Goal: Task Accomplishment & Management: Manage account settings

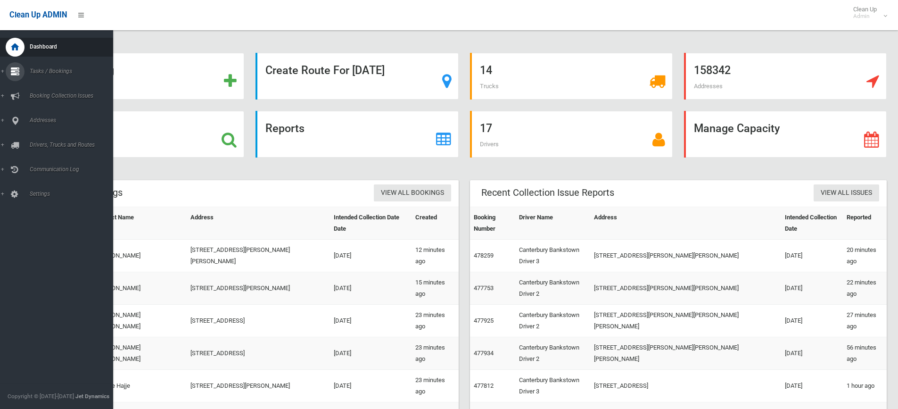
click at [4, 71] on link "Tasks / Bookings" at bounding box center [60, 71] width 120 height 19
click at [42, 140] on span "Search" at bounding box center [69, 140] width 85 height 7
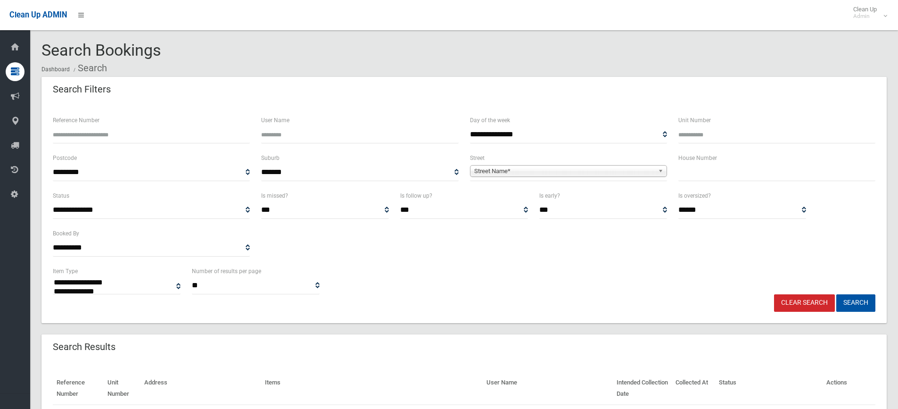
select select
click at [693, 173] on input "text" at bounding box center [777, 172] width 197 height 17
type input "***"
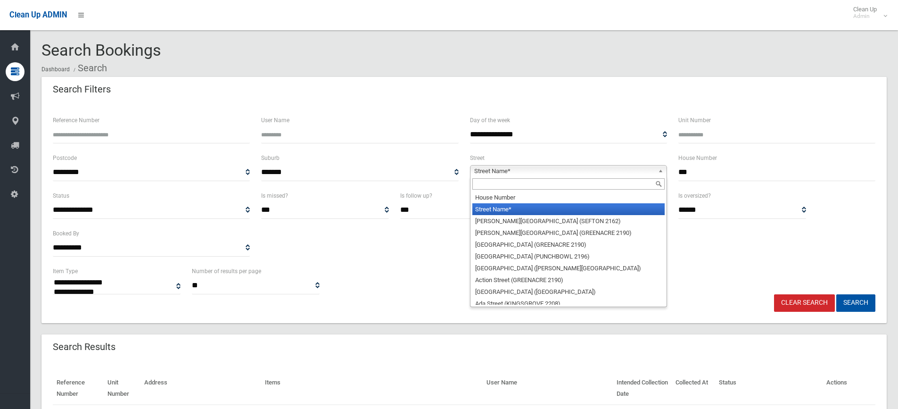
click at [499, 167] on span "Street Name*" at bounding box center [564, 171] width 180 height 11
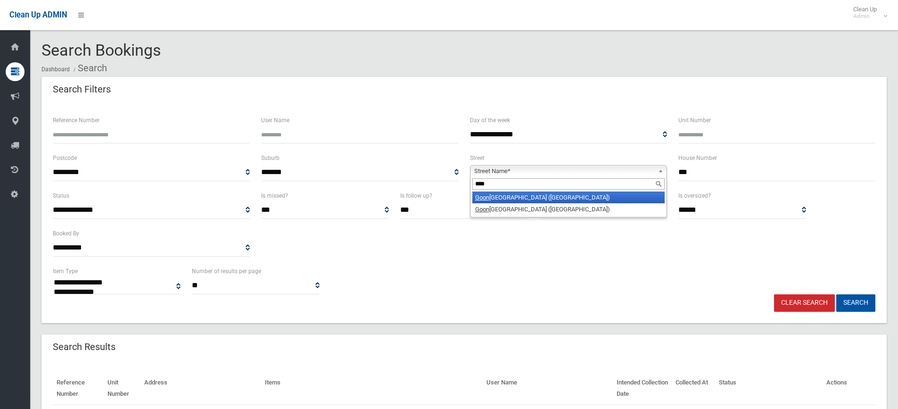
type input "****"
click at [515, 199] on li "Goon aroi Street (VILLAWOOD 2163)" at bounding box center [569, 197] width 192 height 12
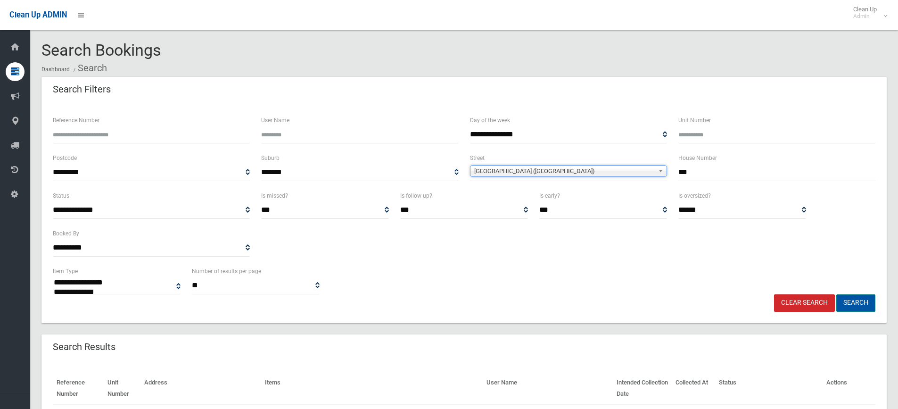
click at [862, 303] on button "Search" at bounding box center [856, 302] width 39 height 17
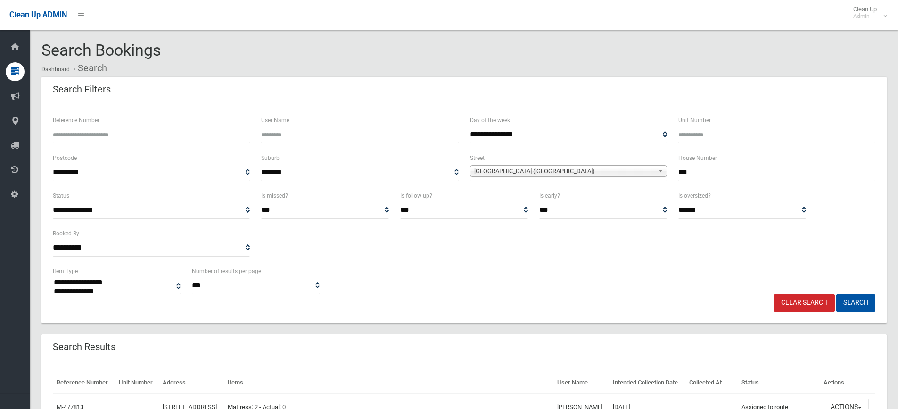
select select
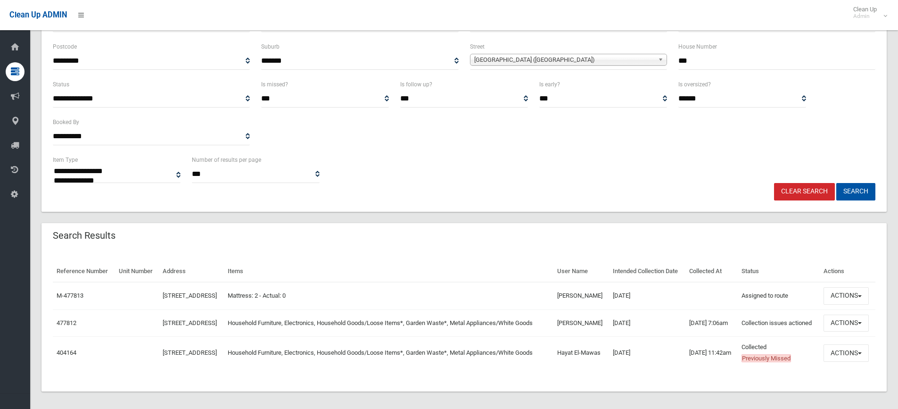
scroll to position [139, 0]
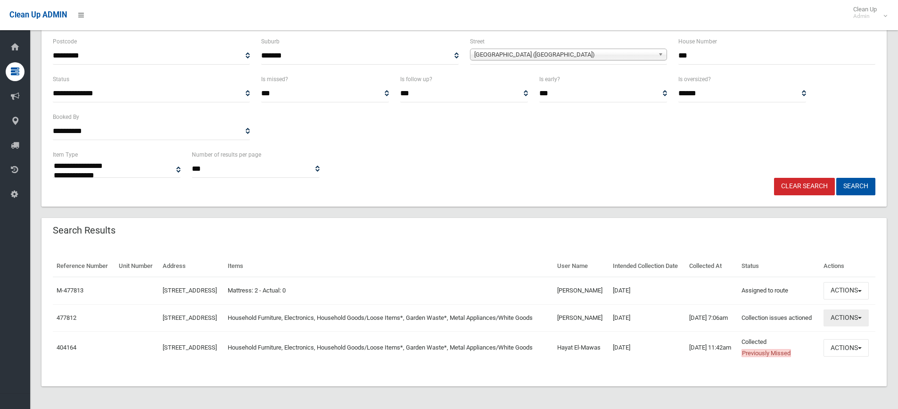
click at [864, 314] on button "Actions" at bounding box center [846, 317] width 45 height 17
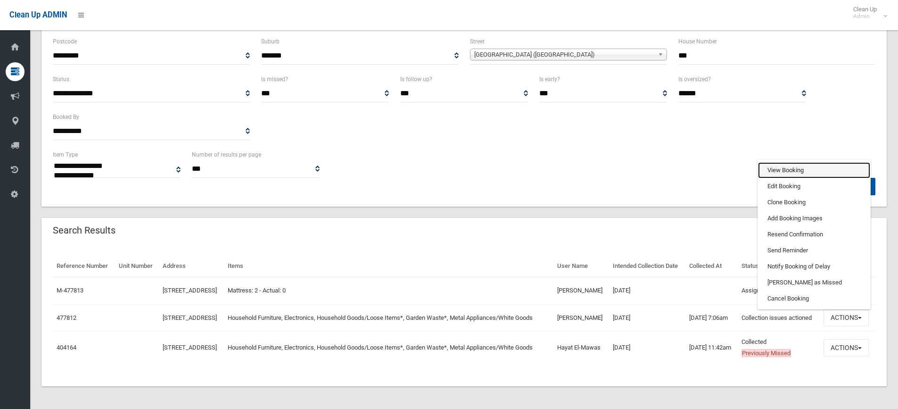
click at [781, 169] on link "View Booking" at bounding box center [814, 170] width 112 height 16
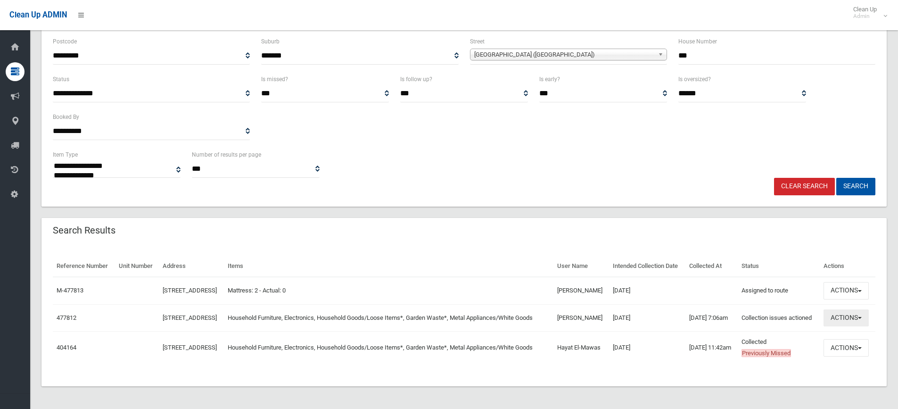
click at [862, 317] on span "button" at bounding box center [860, 318] width 4 height 2
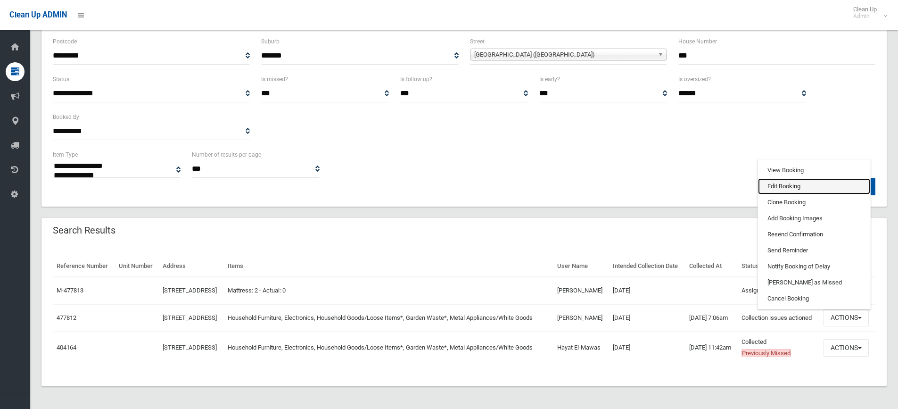
click at [773, 183] on link "Edit Booking" at bounding box center [814, 186] width 112 height 16
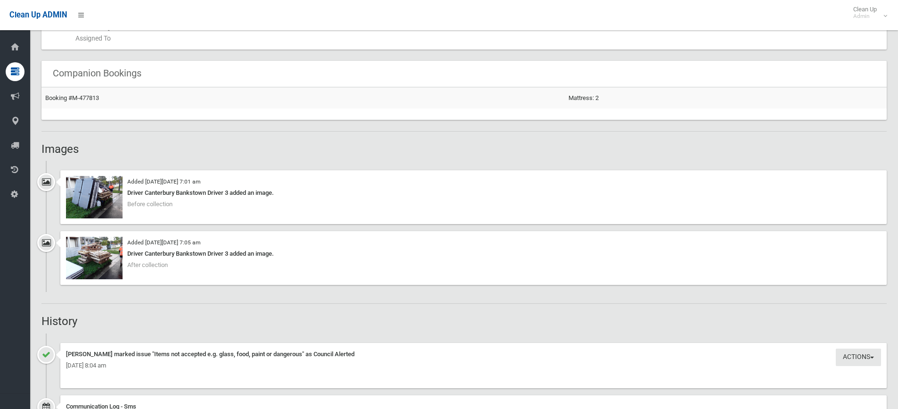
scroll to position [613, 0]
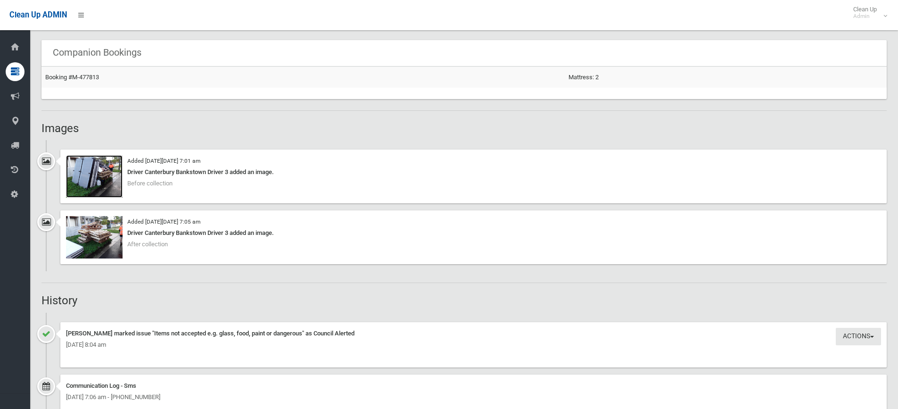
click at [108, 187] on img at bounding box center [94, 176] width 57 height 42
click at [147, 237] on div "Driver Canterbury Bankstown Driver 3 added an image." at bounding box center [473, 232] width 815 height 11
click at [108, 235] on img at bounding box center [94, 237] width 57 height 42
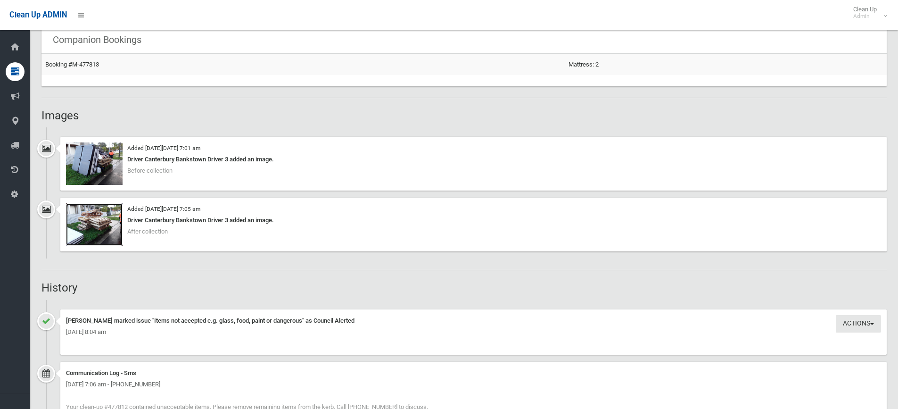
scroll to position [707, 0]
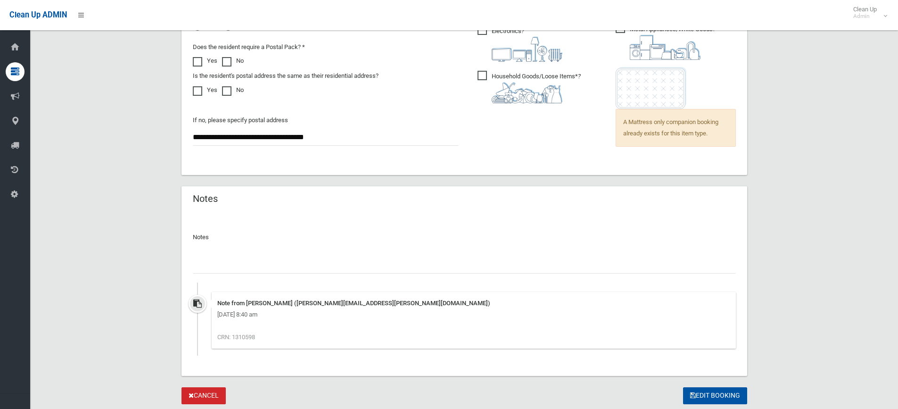
scroll to position [755, 0]
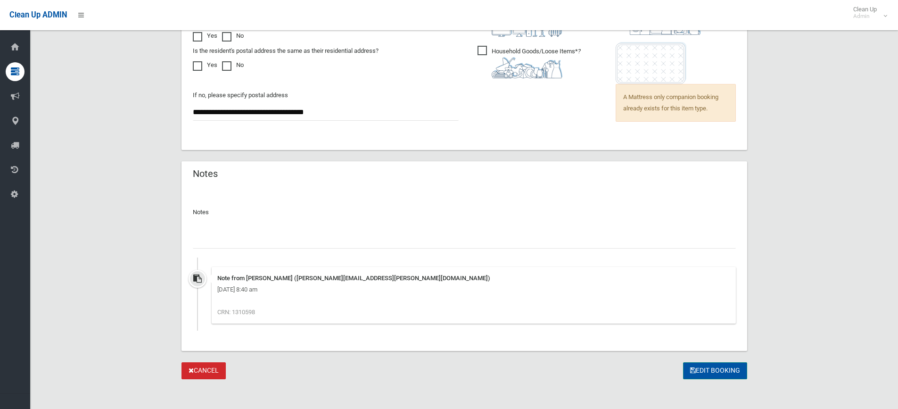
click at [707, 372] on button "Edit Booking" at bounding box center [715, 370] width 64 height 17
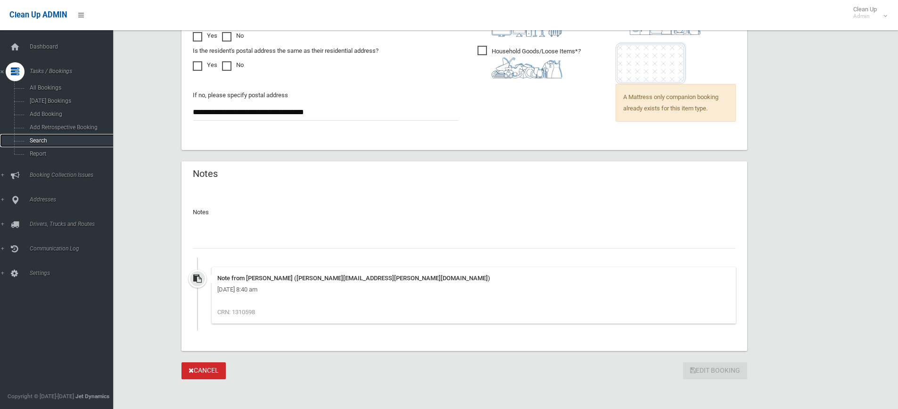
click at [37, 140] on span "Search" at bounding box center [69, 140] width 85 height 7
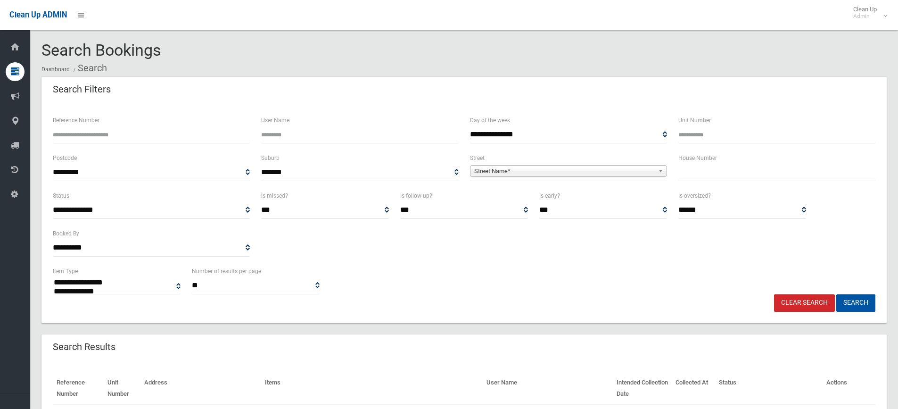
select select
click at [717, 175] on input "text" at bounding box center [777, 172] width 197 height 17
type input "**"
click at [559, 171] on span "Street Name*" at bounding box center [564, 171] width 180 height 11
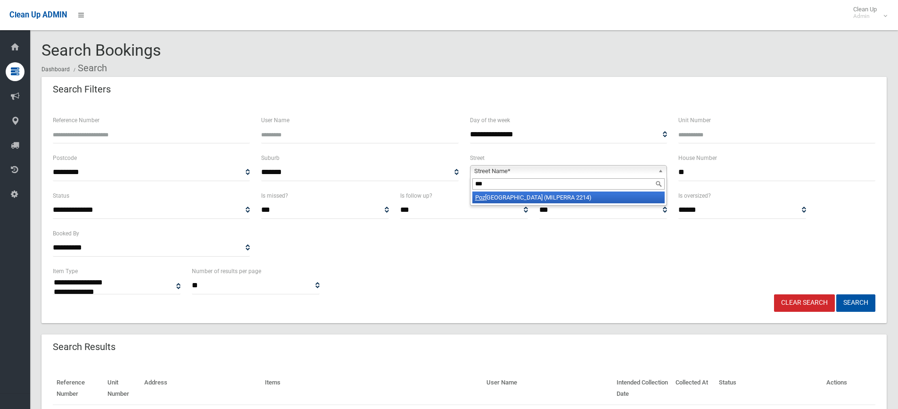
type input "***"
click at [492, 197] on li "[GEOGRAPHIC_DATA] (MILPERRA 2214)" at bounding box center [569, 197] width 192 height 12
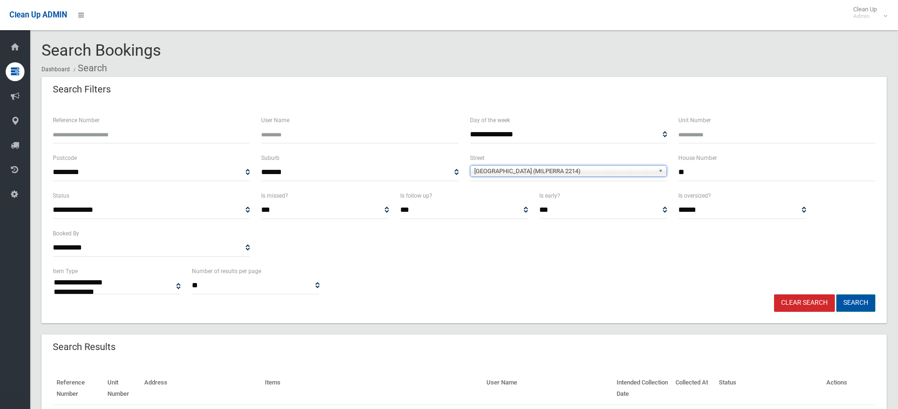
click at [853, 303] on button "Search" at bounding box center [856, 302] width 39 height 17
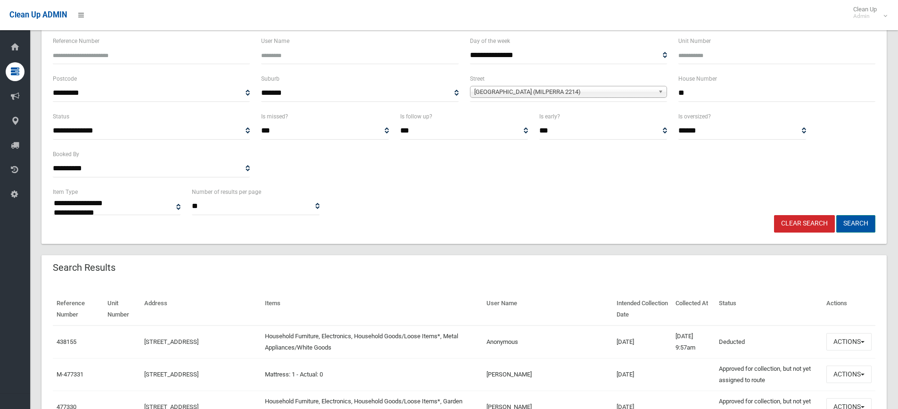
scroll to position [94, 0]
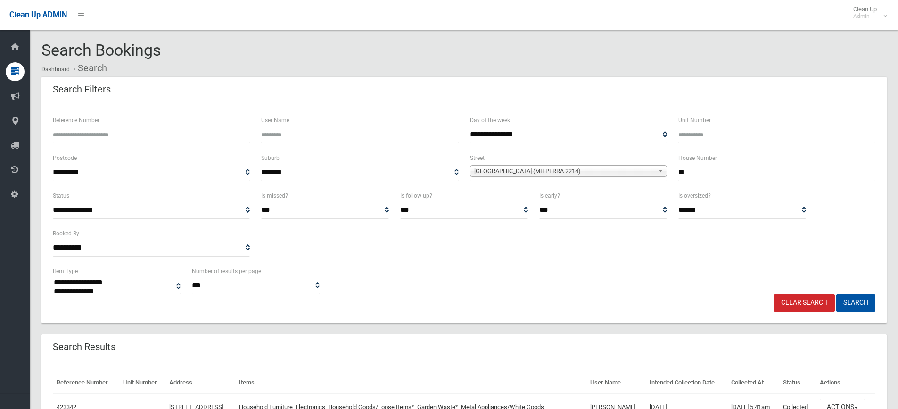
select select
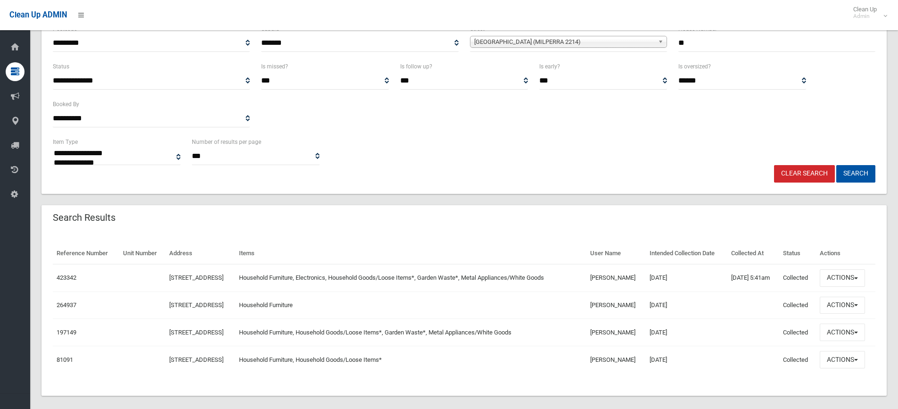
scroll to position [139, 0]
